Goal: Use online tool/utility: Utilize a website feature to perform a specific function

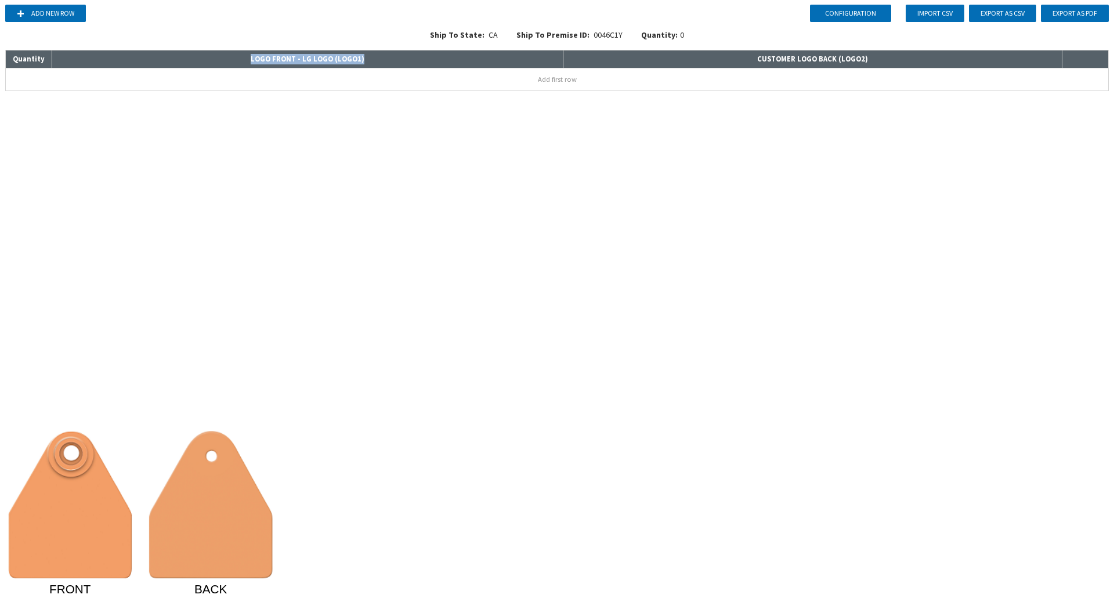
drag, startPoint x: 378, startPoint y: 60, endPoint x: 229, endPoint y: 57, distance: 149.1
click at [229, 57] on th "LOGO FRONT - LG LOGO ( LOGO1 )" at bounding box center [307, 59] width 511 height 18
click at [9, 95] on div "Add new row Import CSV Export as CSV Export as PDF Ship To State: [US_STATE] Sh…" at bounding box center [557, 48] width 1105 height 96
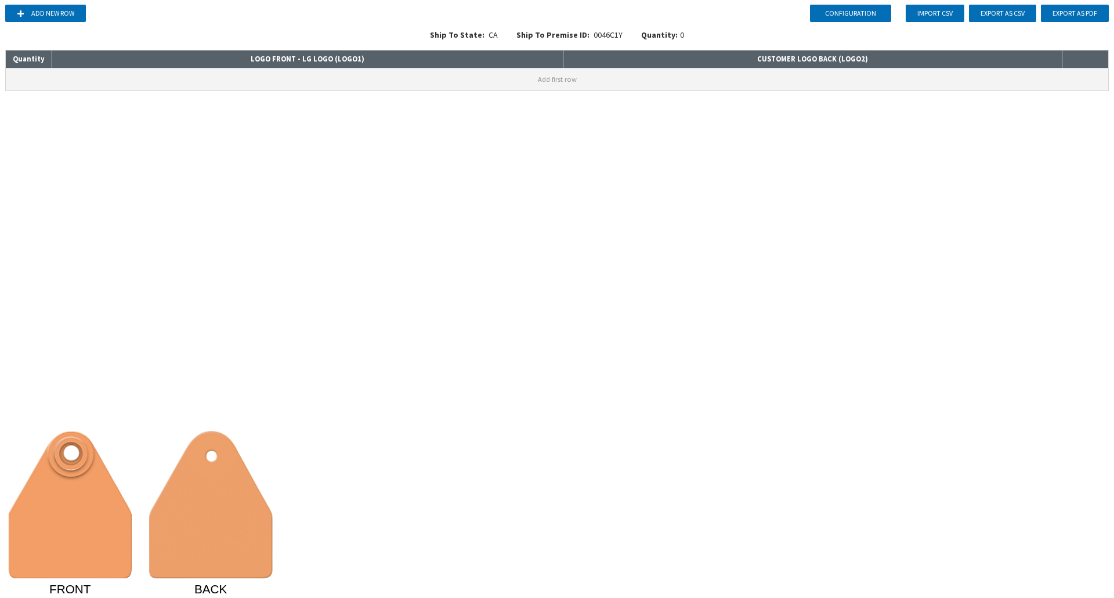
click at [26, 91] on td "Add first row" at bounding box center [557, 79] width 1103 height 23
click at [32, 79] on button "Add first row" at bounding box center [557, 79] width 1102 height 22
click at [154, 79] on input at bounding box center [307, 76] width 511 height 16
type input "1"
type input "p"
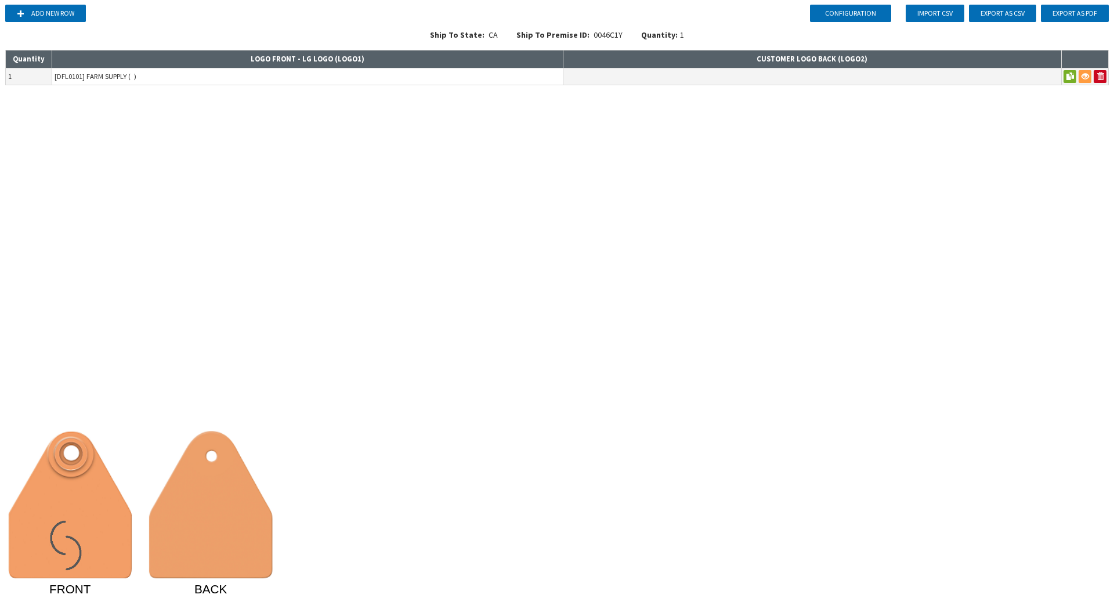
type input "[DFL0101] FARM SUPPLY ( )"
drag, startPoint x: 754, startPoint y: 64, endPoint x: 867, endPoint y: 50, distance: 113.4
click at [867, 50] on th "CUSTOMER LOGO BACK ( LOGO2 )" at bounding box center [812, 59] width 498 height 18
click at [876, 53] on th "CUSTOMER LOGO BACK ( LOGO2 )" at bounding box center [812, 59] width 498 height 18
drag, startPoint x: 869, startPoint y: 62, endPoint x: 706, endPoint y: 67, distance: 163.7
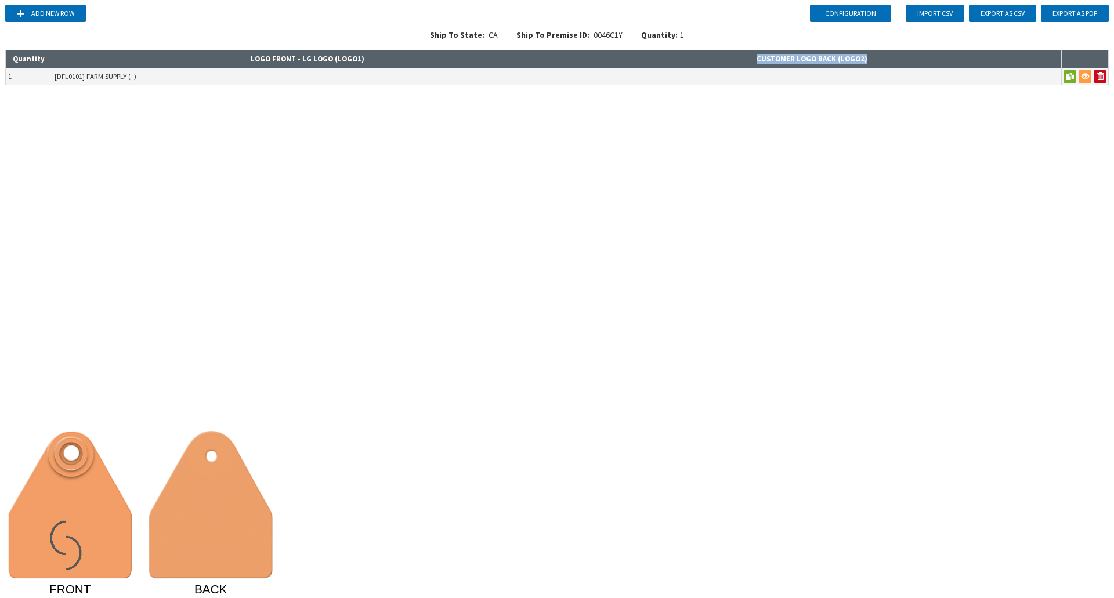
click at [706, 67] on th "CUSTOMER LOGO BACK ( LOGO2 )" at bounding box center [812, 59] width 498 height 18
